Goal: Navigation & Orientation: Find specific page/section

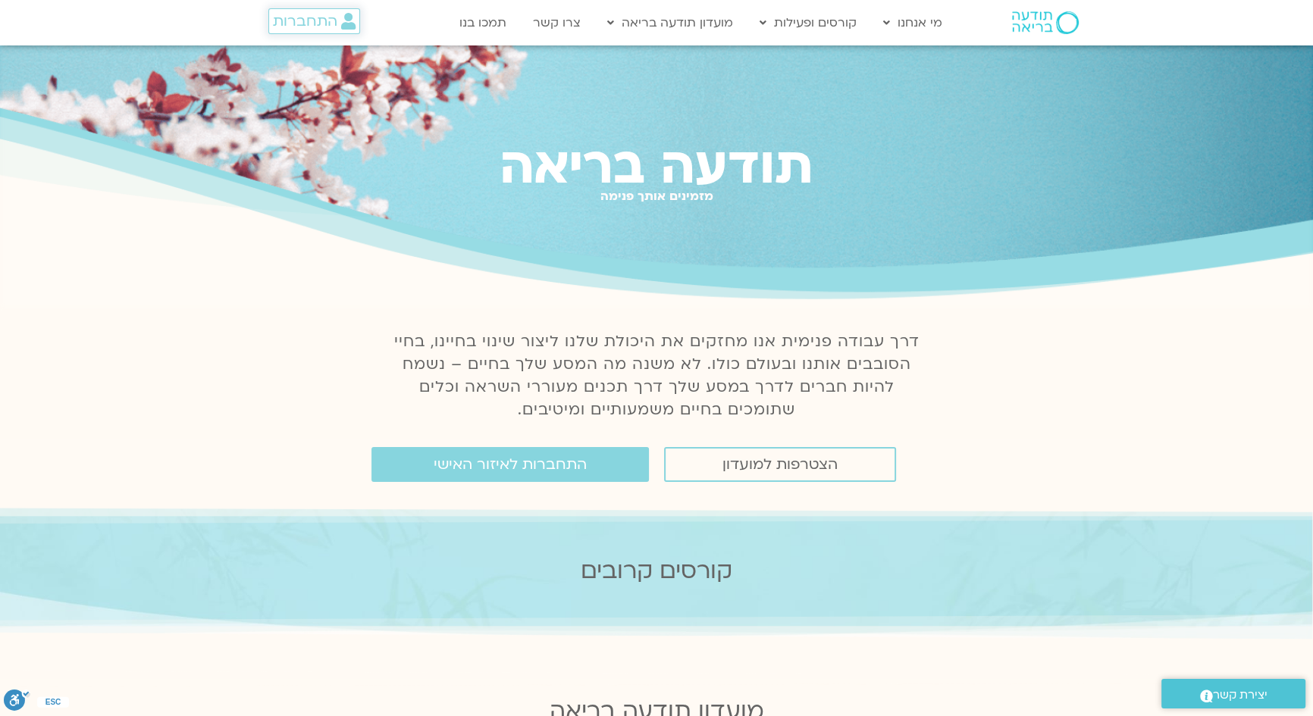
click at [346, 20] on icon at bounding box center [348, 21] width 14 height 17
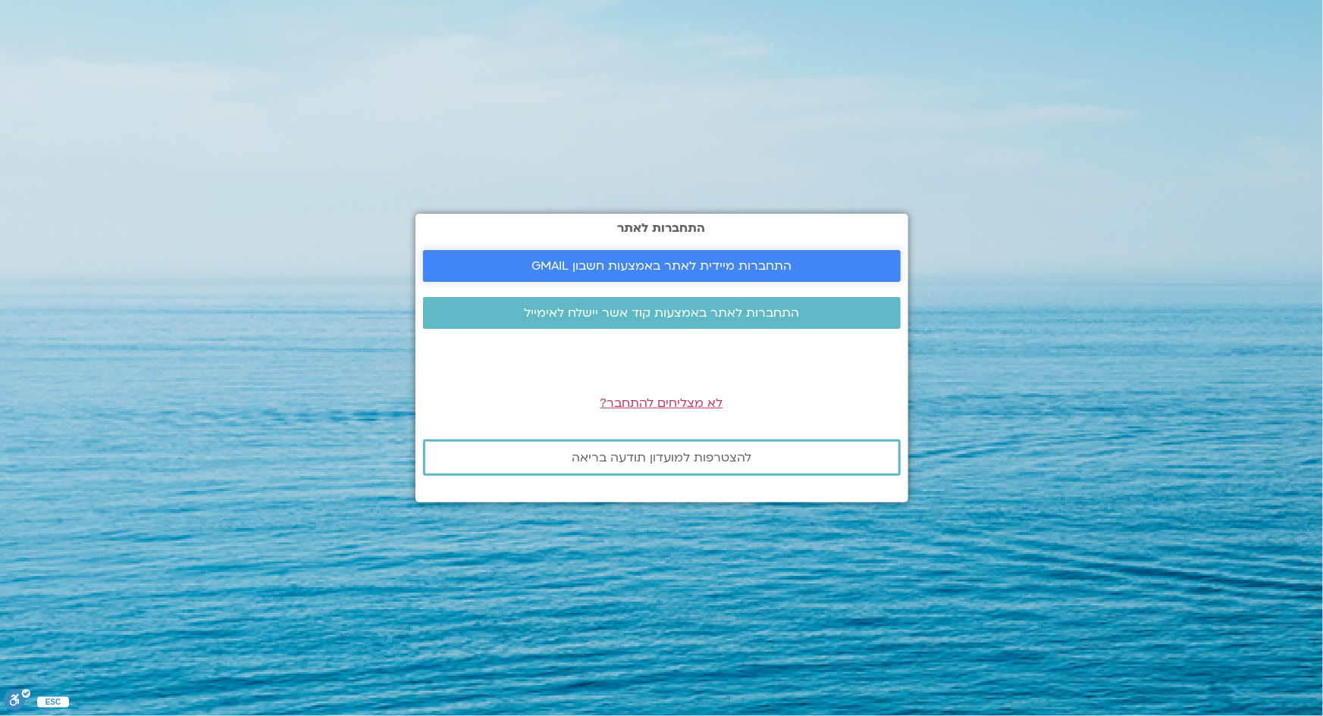
click at [639, 260] on span "התחברות מיידית לאתר באמצעות חשבון GMAIL" at bounding box center [661, 266] width 260 height 14
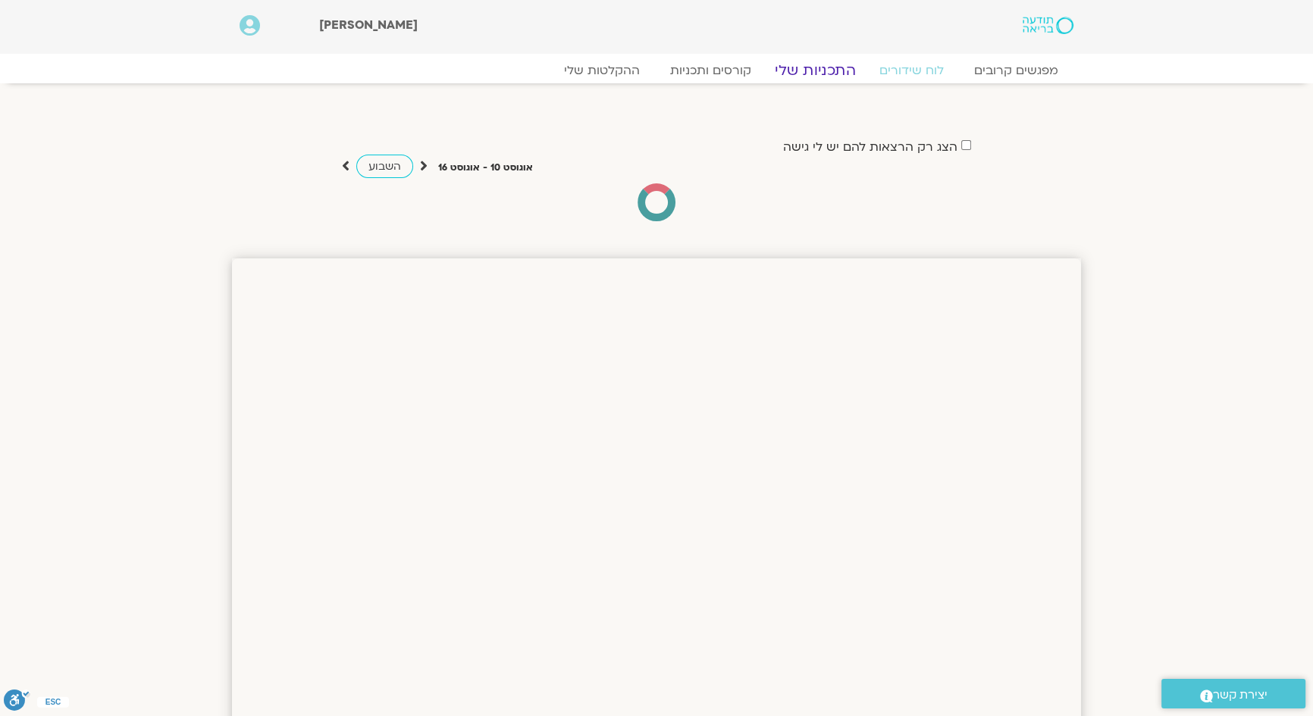
click at [811, 68] on link "התכניות שלי" at bounding box center [814, 70] width 117 height 18
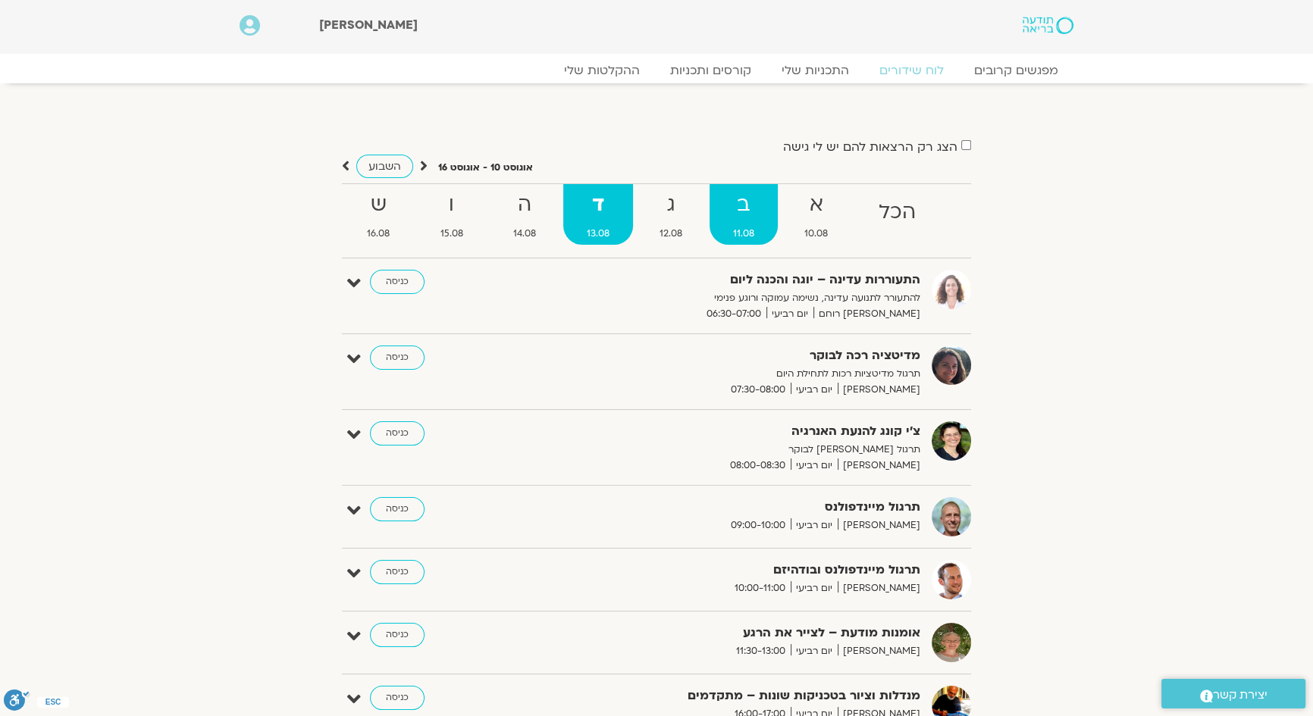
click at [731, 208] on strong "ב" at bounding box center [743, 205] width 69 height 34
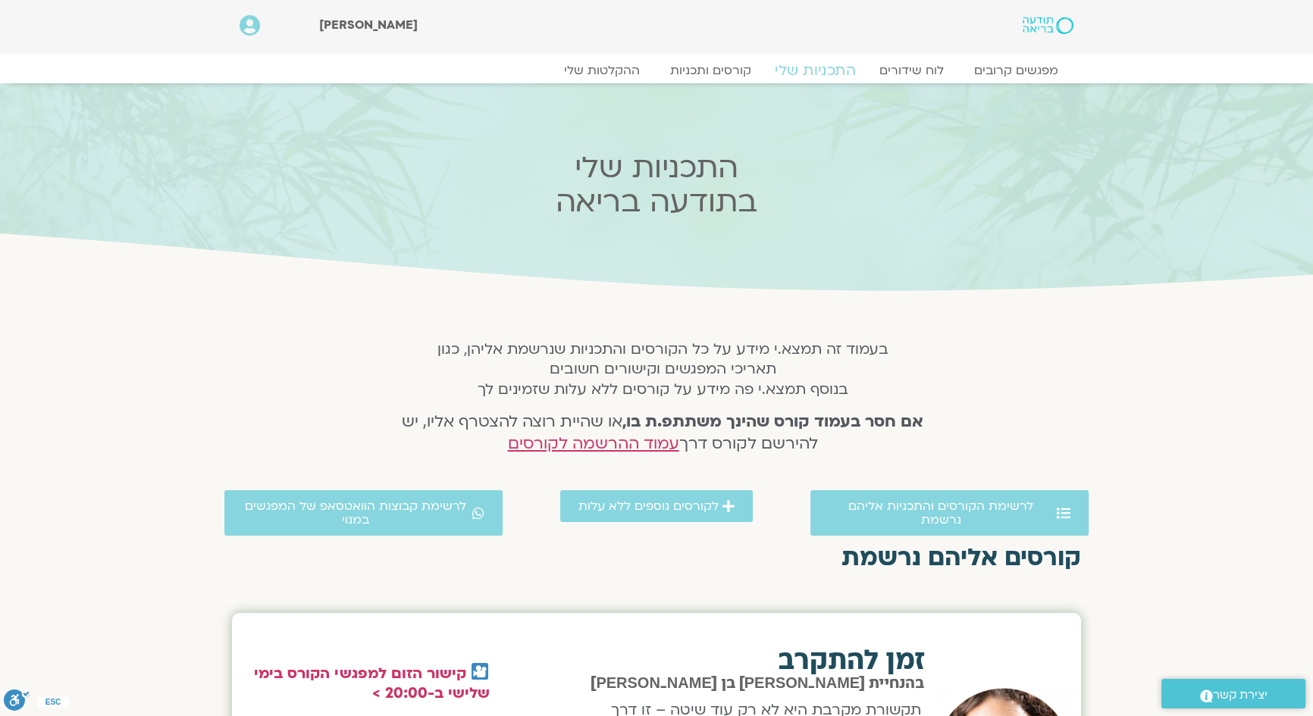
click at [837, 67] on link "התכניות שלי" at bounding box center [814, 70] width 117 height 18
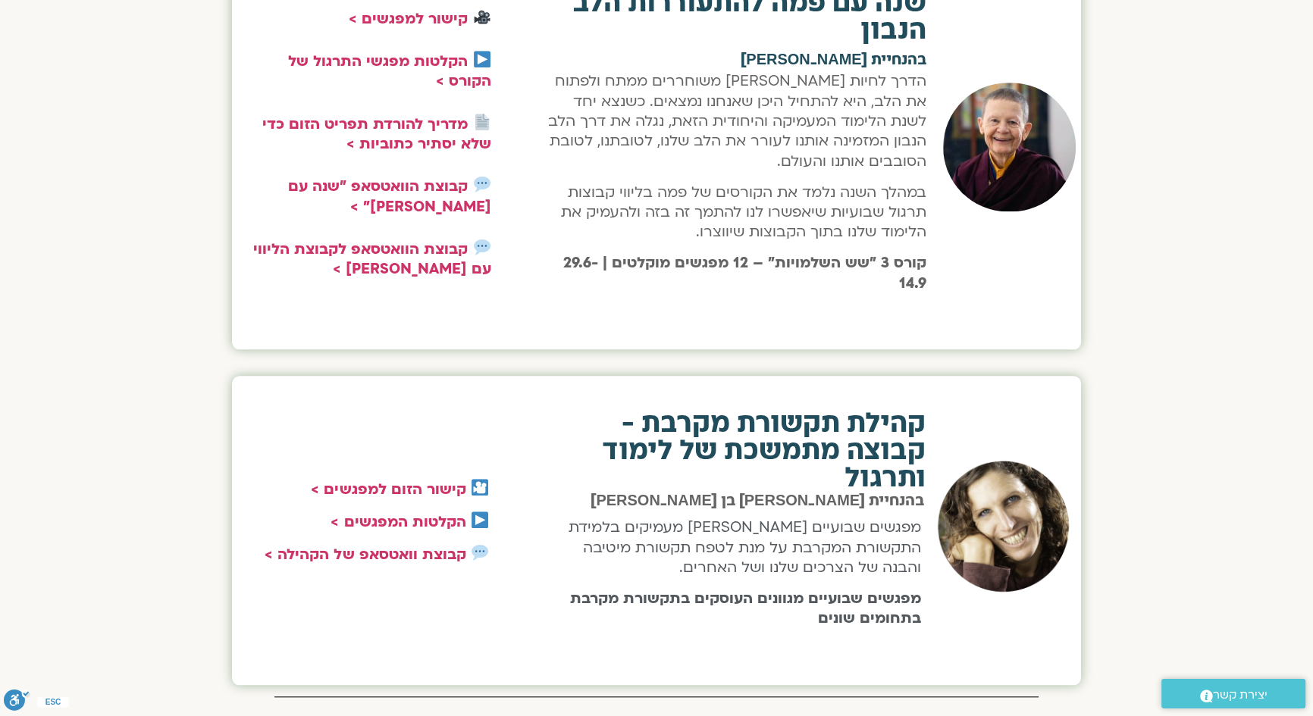
scroll to position [1923, 0]
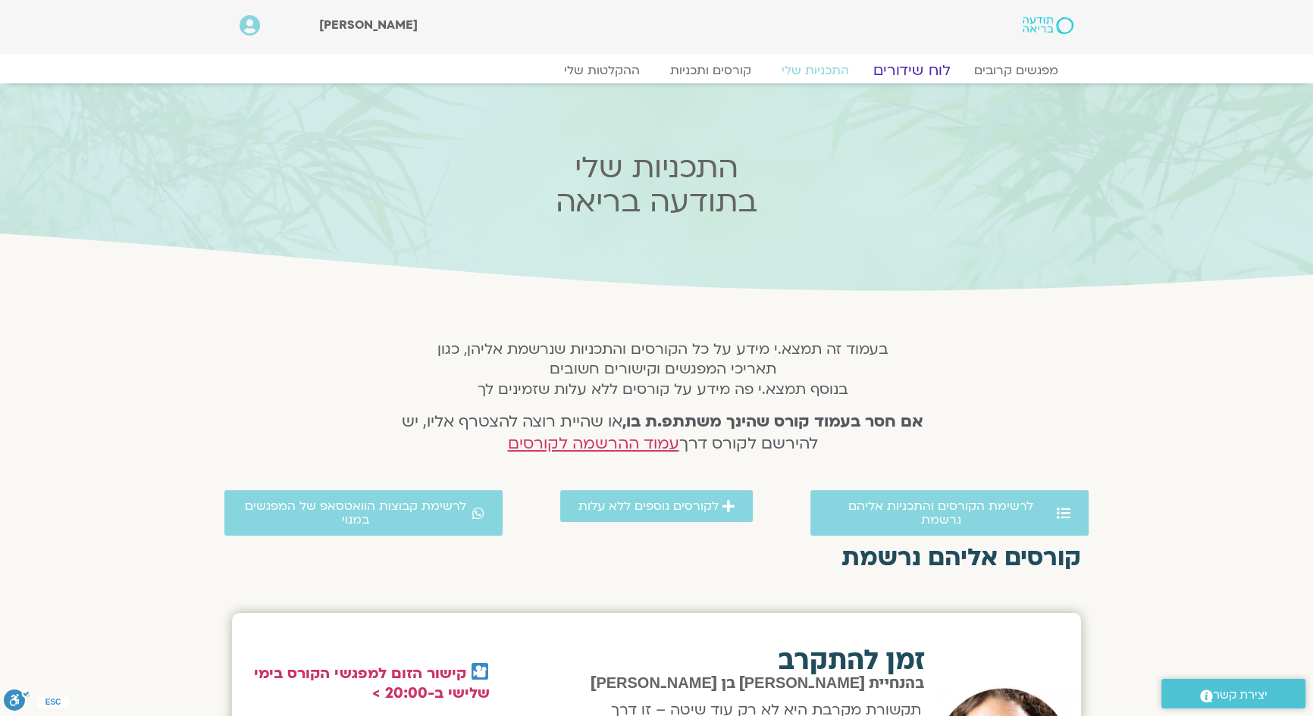
click at [903, 77] on link "לוח שידורים" at bounding box center [912, 70] width 114 height 18
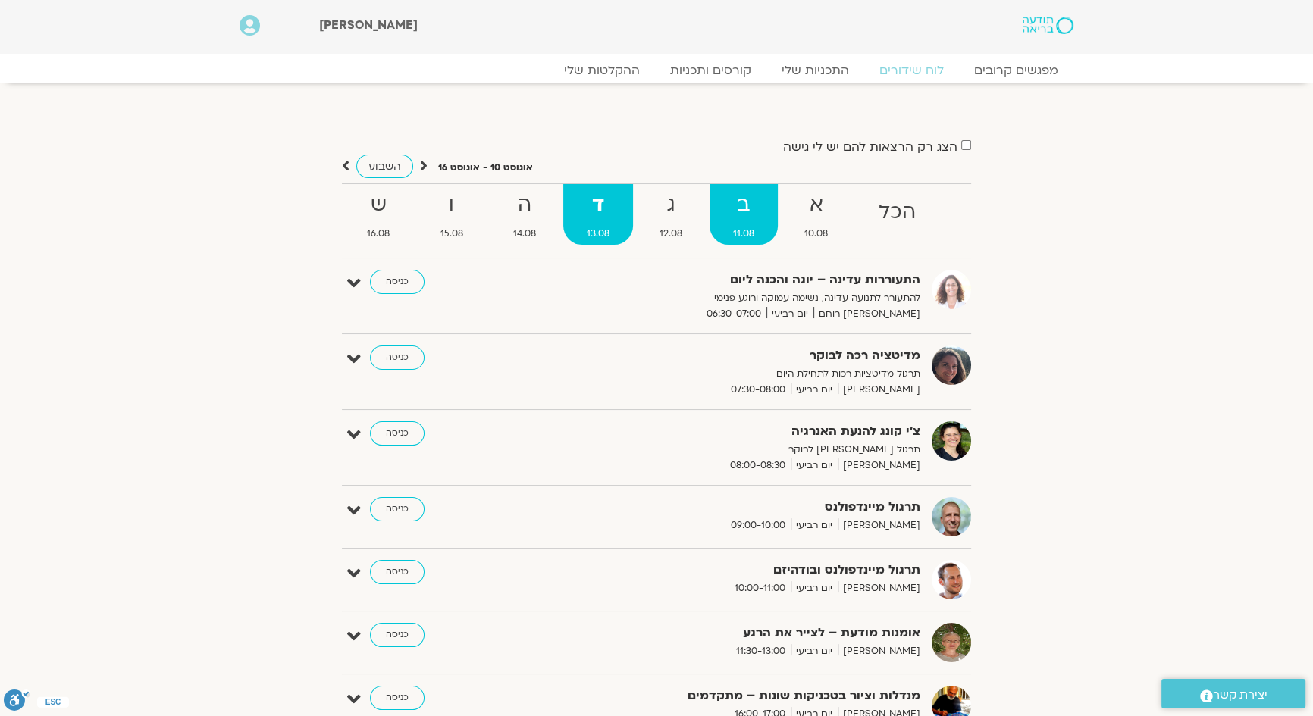
click at [737, 208] on strong "ב" at bounding box center [743, 205] width 69 height 34
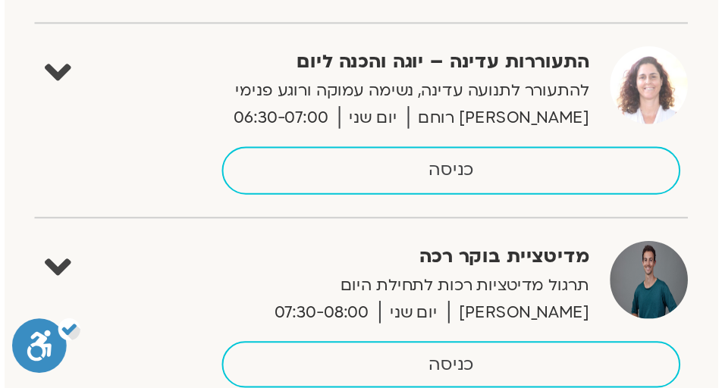
scroll to position [296, 0]
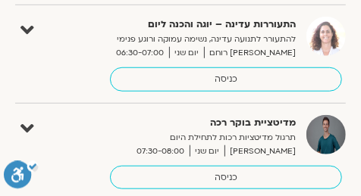
click at [61, 122] on div "מדיטציית בוקר רכה תרגול מדיטציות רכות לתחילת היום אורי דאובר יום שני 07:30-08:0…" at bounding box center [192, 152] width 308 height 75
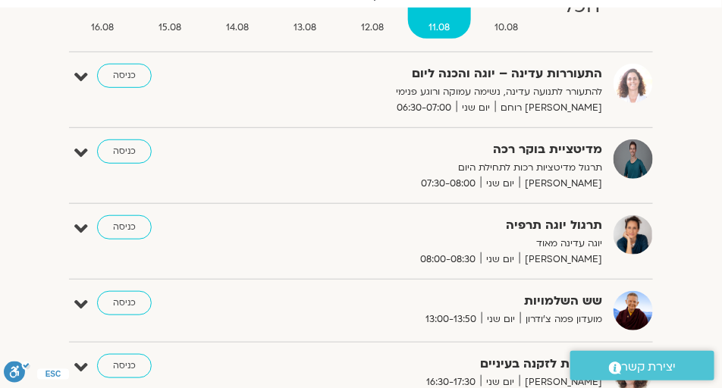
scroll to position [182, 0]
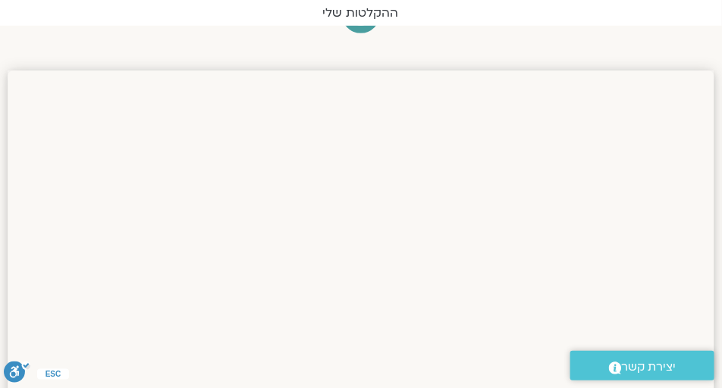
scroll to position [177, -34]
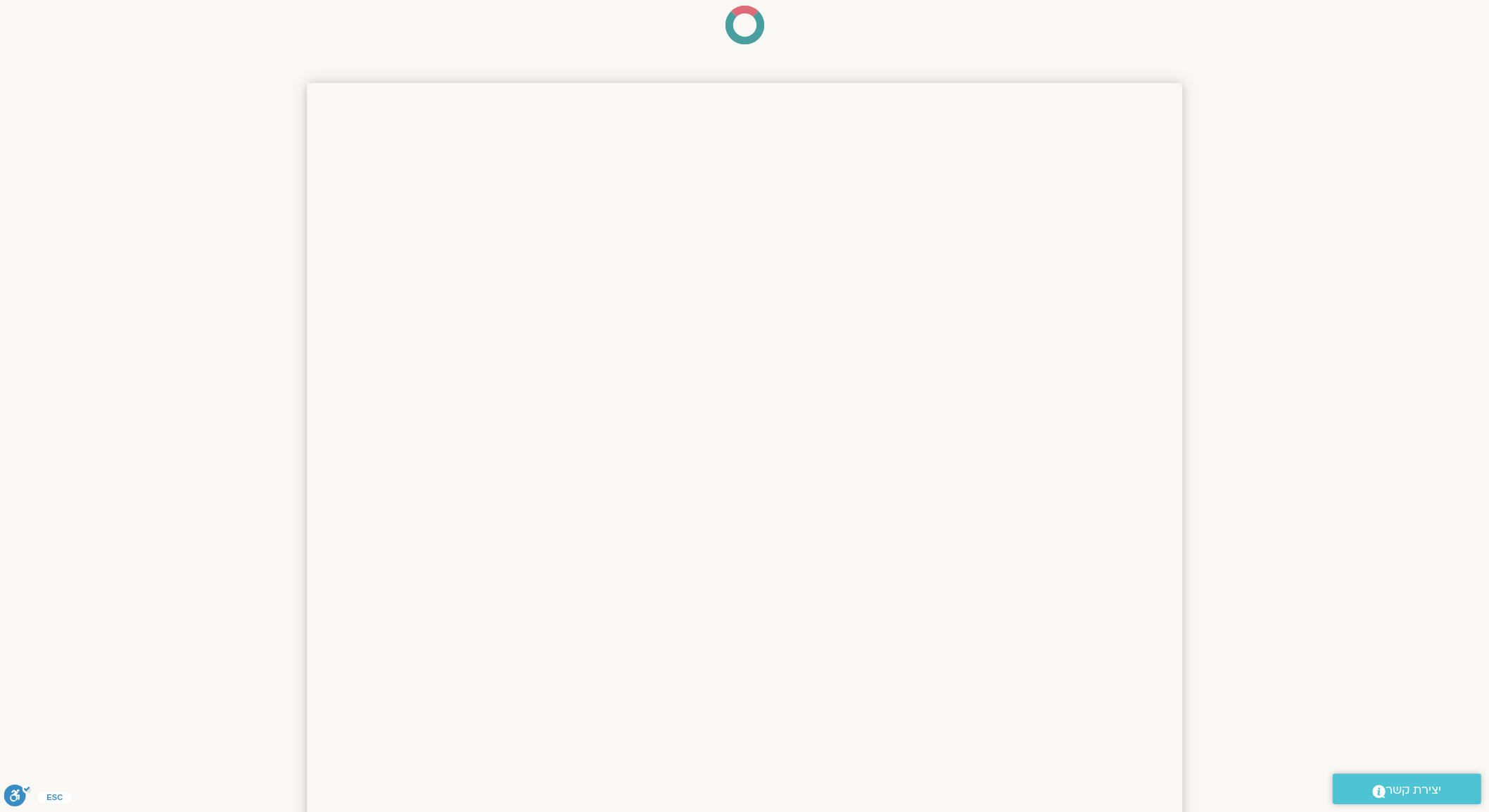
scroll to position [165, 0]
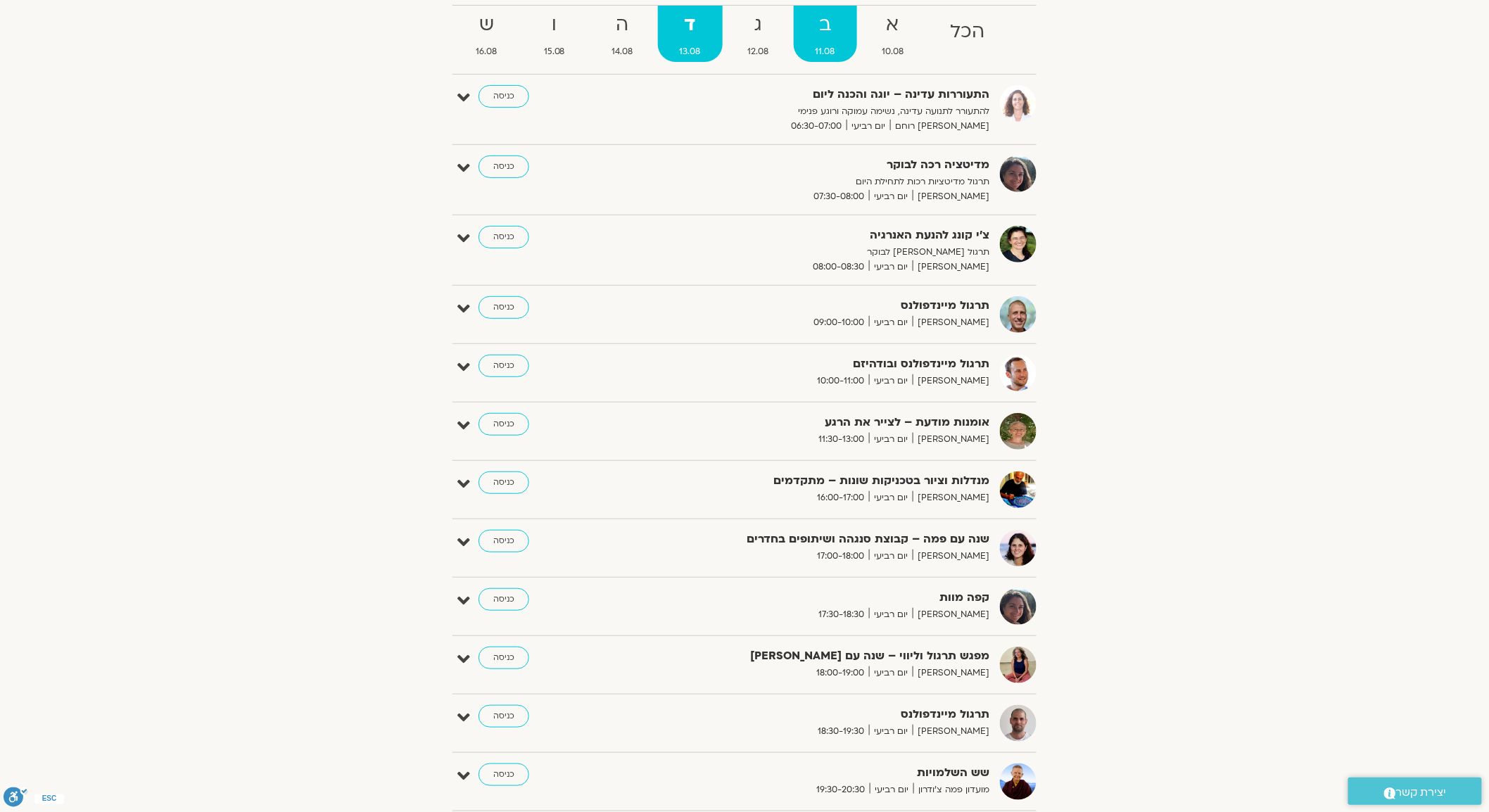
click at [669, 32] on strong "ב" at bounding box center [825, 25] width 64 height 32
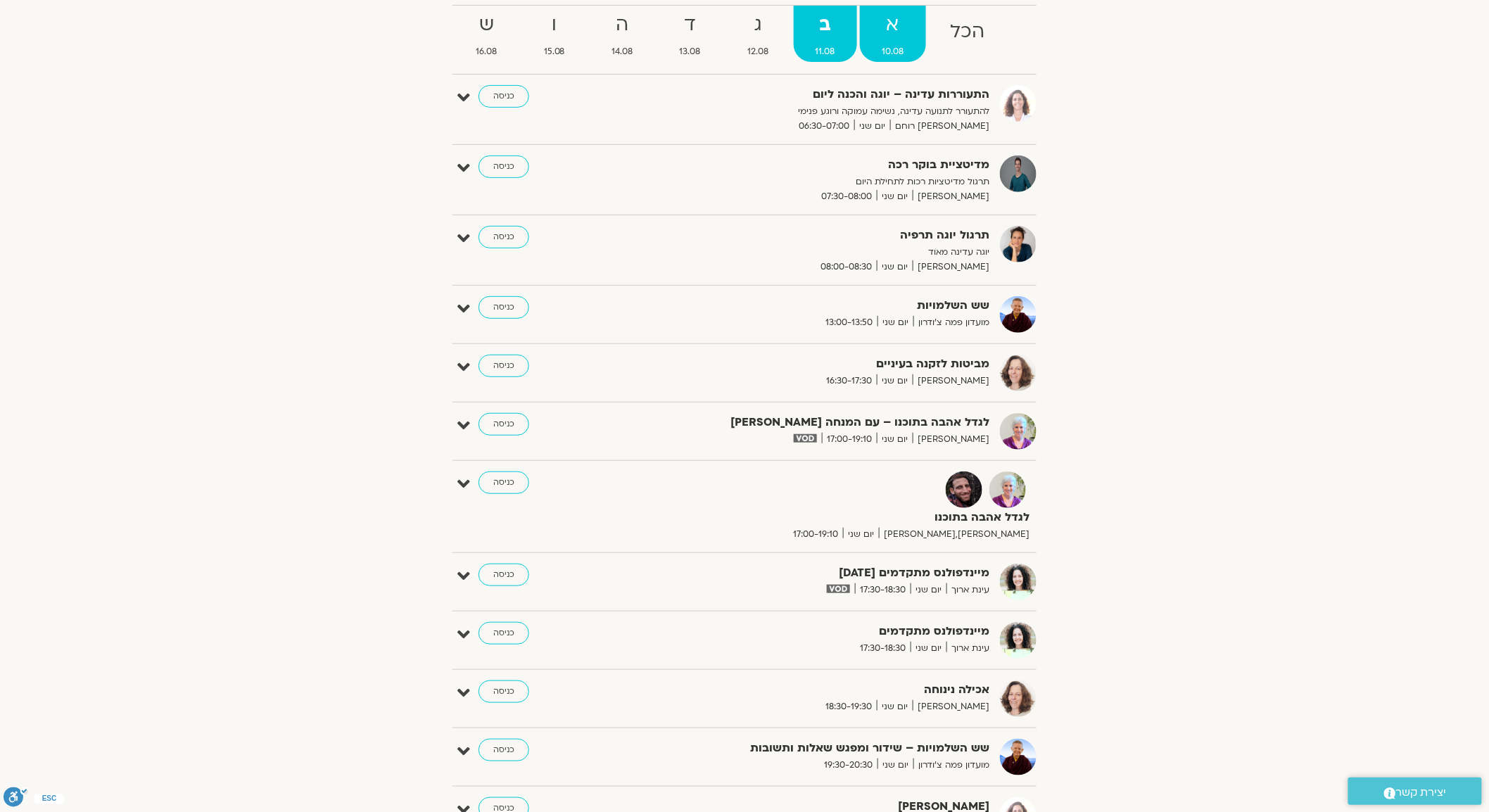
click at [669, 33] on strong "א" at bounding box center [892, 25] width 66 height 32
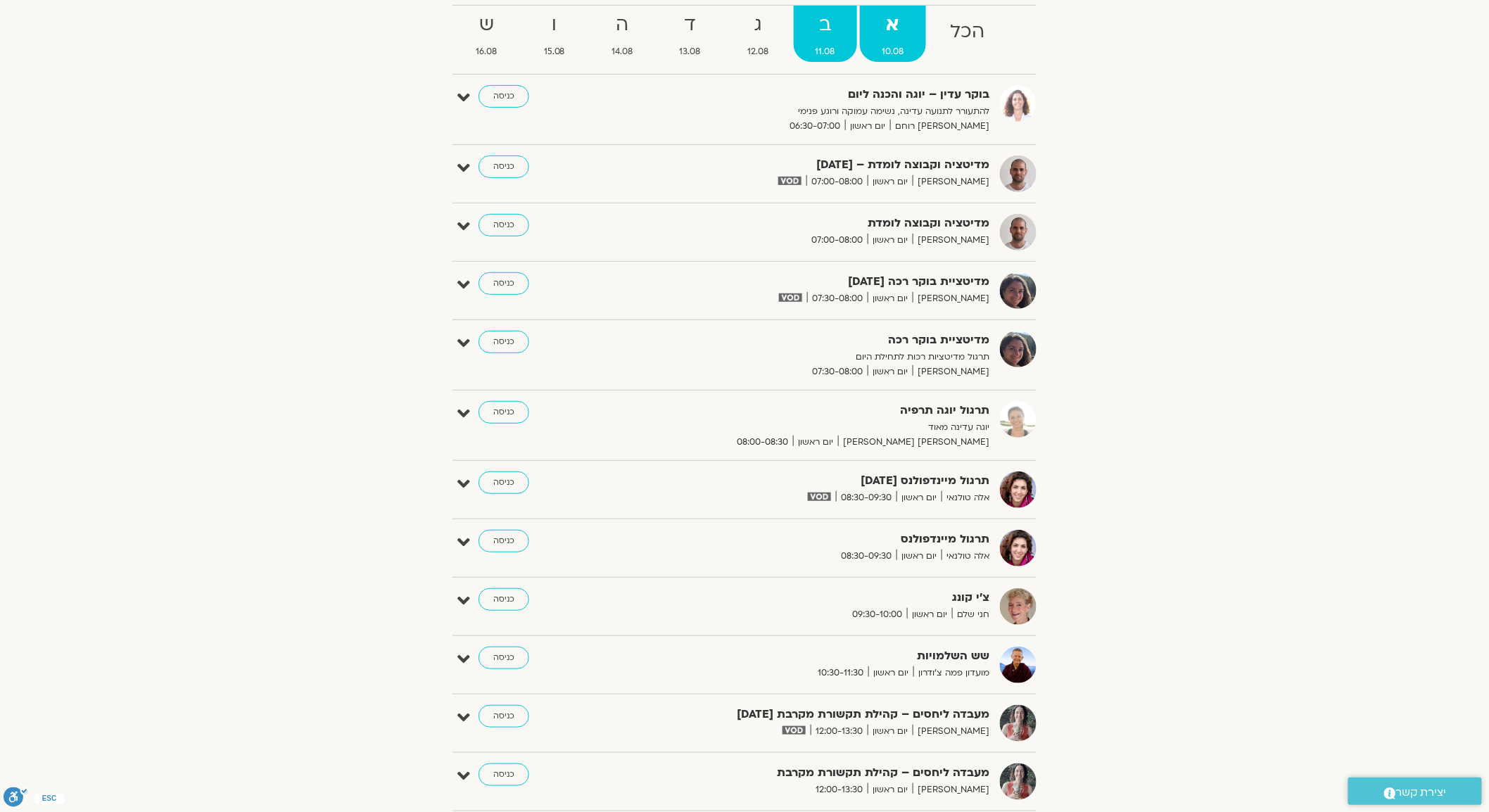
click at [669, 28] on strong "ב" at bounding box center [825, 25] width 64 height 32
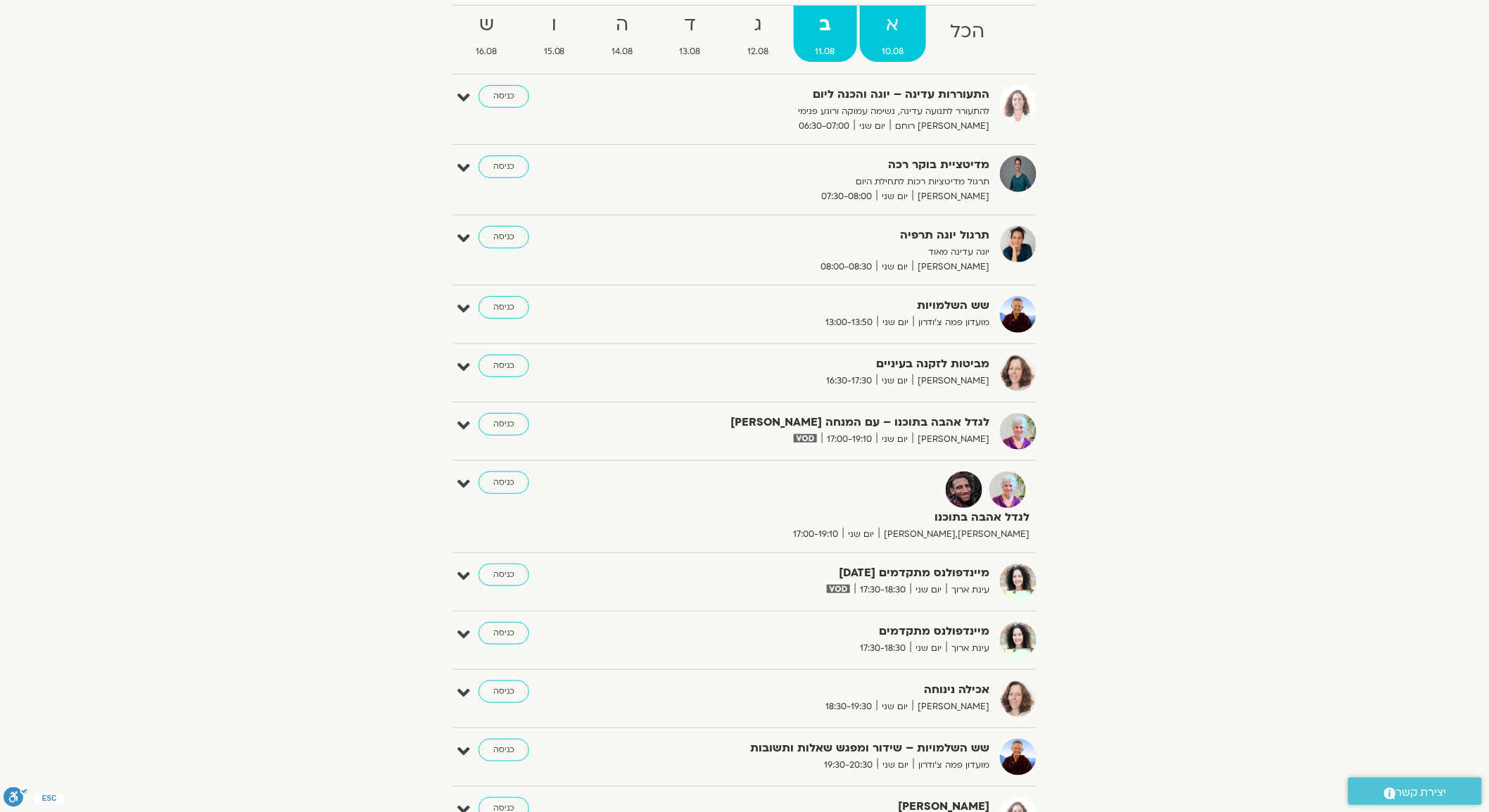
click at [669, 26] on strong "א" at bounding box center [892, 25] width 66 height 32
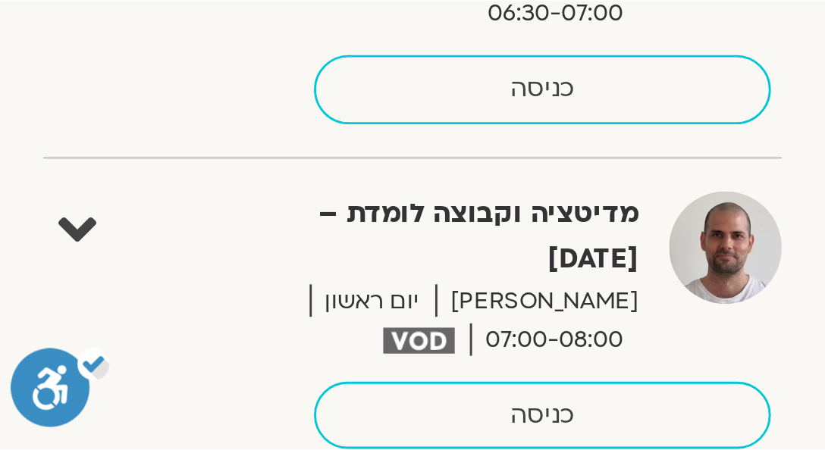
scroll to position [0, 0]
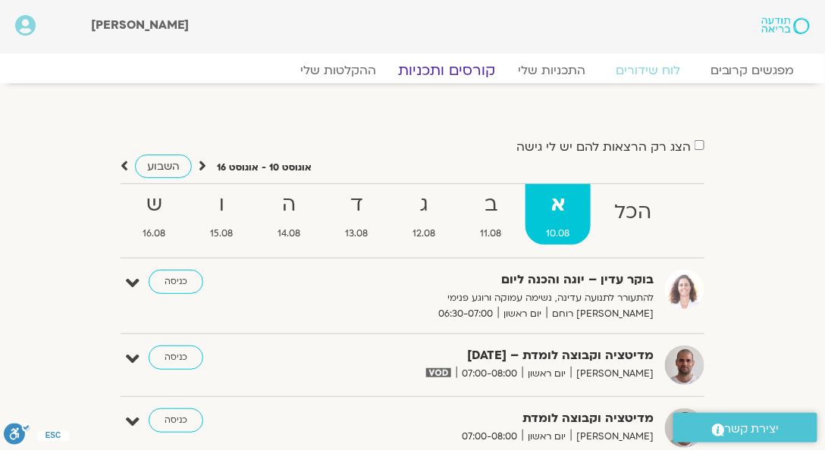
click at [449, 65] on link "קורסים ותכניות" at bounding box center [446, 70] width 133 height 18
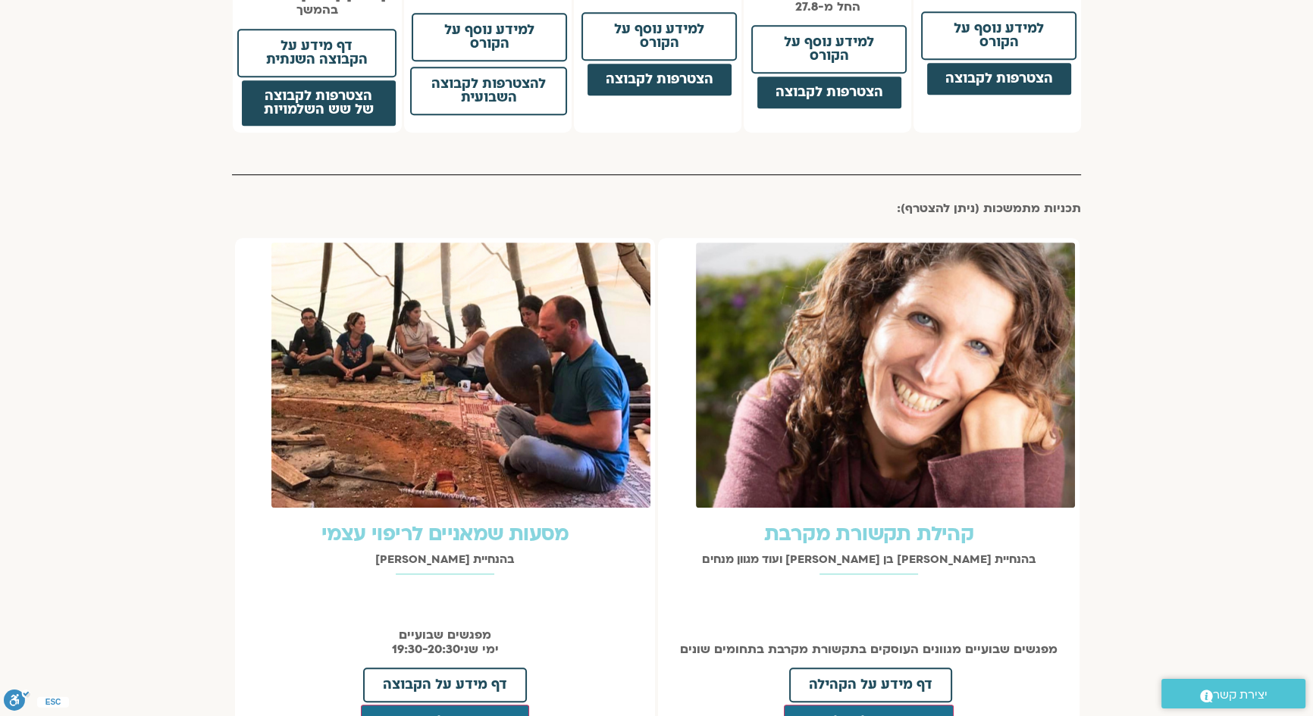
scroll to position [1725, 0]
